Goal: Task Accomplishment & Management: Check status

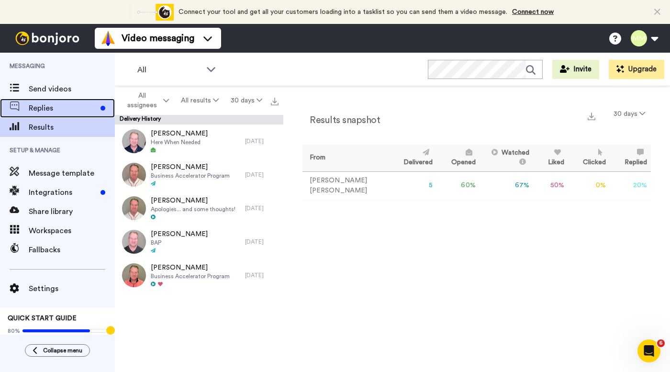
click at [38, 108] on span "Replies" at bounding box center [63, 107] width 68 height 11
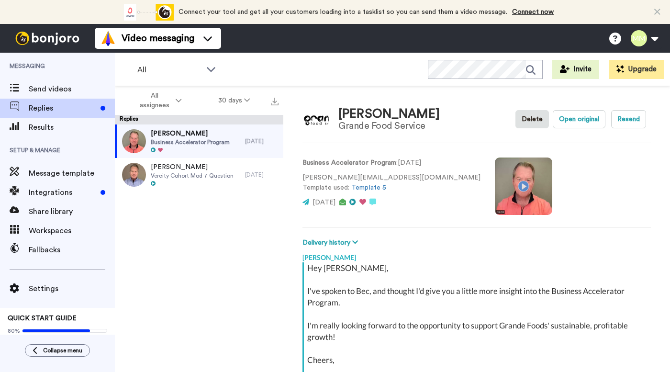
scroll to position [107, 0]
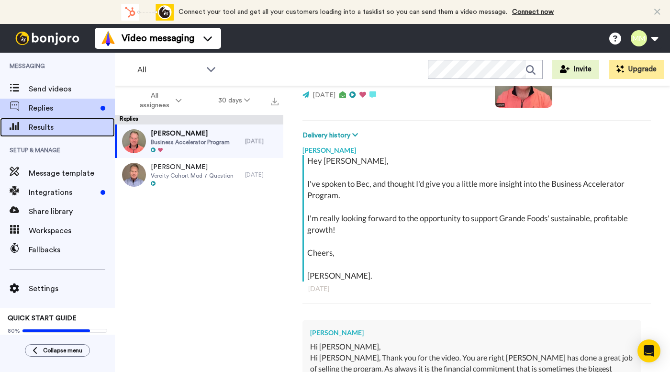
click at [64, 123] on span "Results" at bounding box center [72, 127] width 86 height 11
